Goal: Task Accomplishment & Management: Manage account settings

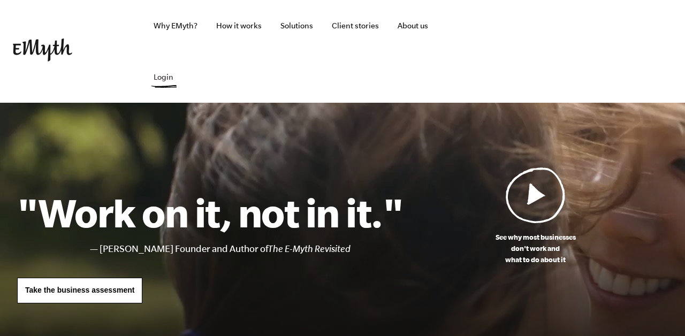
click at [165, 75] on link "Login" at bounding box center [163, 76] width 37 height 51
